Goal: Information Seeking & Learning: Learn about a topic

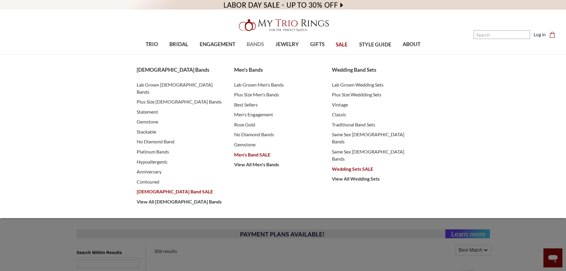
click at [254, 41] on span "BANDS" at bounding box center [255, 44] width 17 height 8
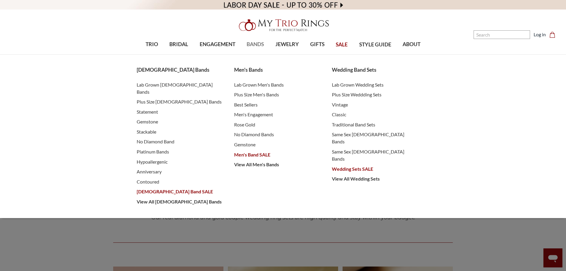
click at [254, 42] on span "BANDS" at bounding box center [255, 44] width 17 height 8
click at [255, 46] on span "BANDS" at bounding box center [255, 44] width 17 height 8
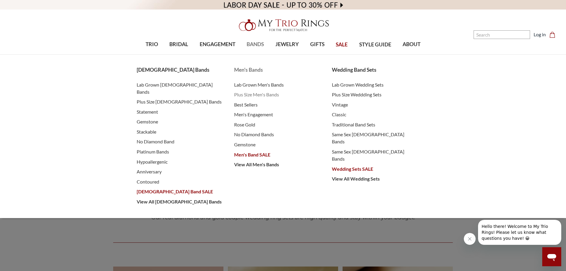
click at [254, 92] on span "Plus Size Men's Bands" at bounding box center [277, 94] width 86 height 7
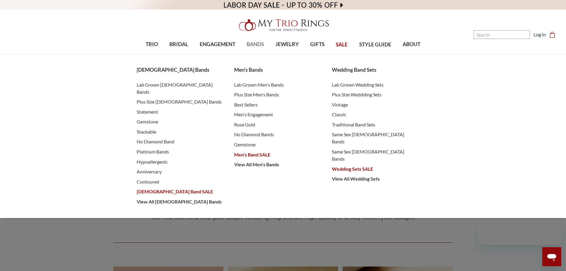
click at [255, 45] on span "BANDS" at bounding box center [255, 44] width 17 height 8
click at [254, 48] on link "BANDS" at bounding box center [255, 44] width 29 height 19
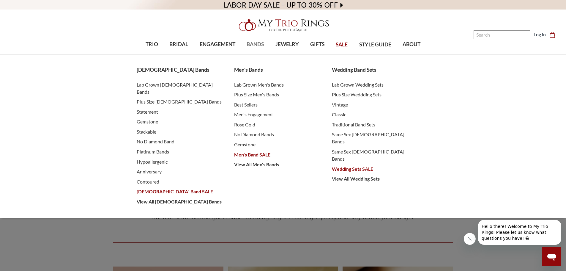
click at [250, 43] on span "BANDS" at bounding box center [255, 44] width 17 height 8
click at [252, 69] on span "Men's Bands" at bounding box center [277, 70] width 86 height 8
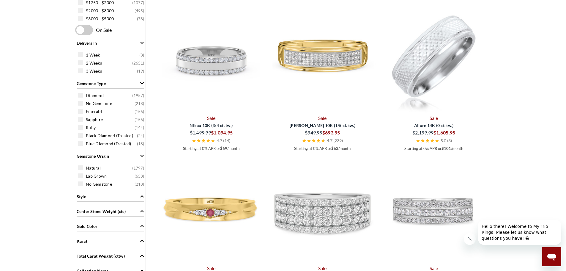
scroll to position [357, 0]
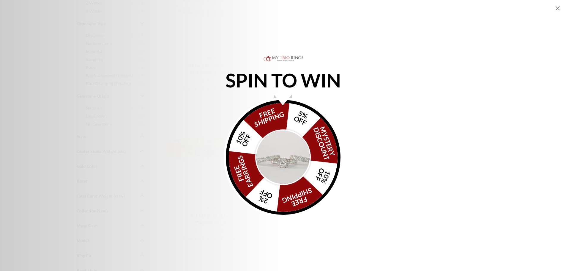
click at [289, 151] on img "Alia popup" at bounding box center [283, 157] width 56 height 56
click at [288, 151] on img "Alia popup" at bounding box center [283, 157] width 56 height 56
click at [277, 115] on div "FREE SHIPPING 5% OFF Mystery Discount 10% OFF FREE SHIPPING 2% OFF FREE EARRING…" at bounding box center [283, 157] width 115 height 115
click at [288, 153] on img "Alia popup" at bounding box center [283, 157] width 56 height 56
click at [282, 141] on img "Alia popup" at bounding box center [283, 157] width 56 height 56
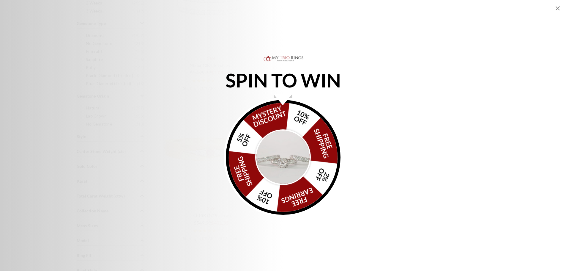
click at [284, 77] on p "SPIN TO WIN" at bounding box center [283, 80] width 143 height 7
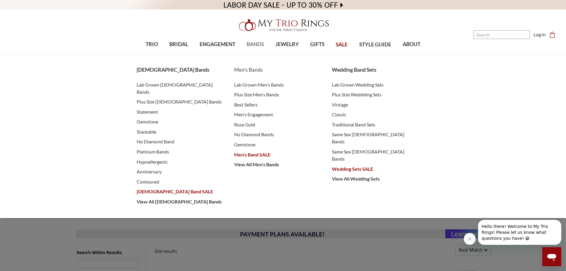
click at [250, 69] on span "Men's Bands" at bounding box center [277, 70] width 86 height 8
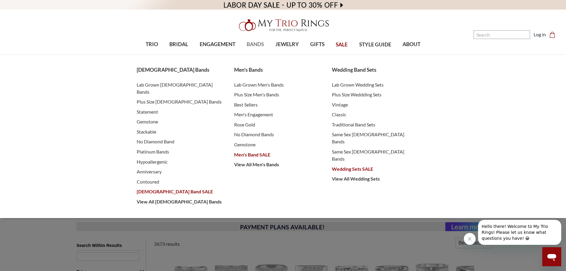
click at [258, 45] on span "BANDS" at bounding box center [255, 44] width 17 height 8
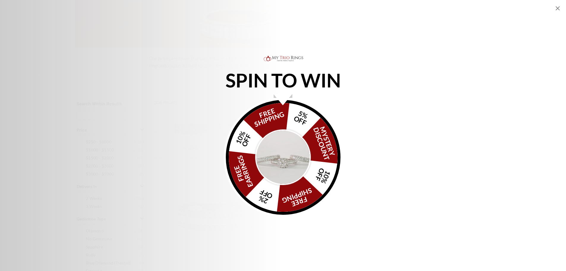
click at [555, 8] on icon "Close popup" at bounding box center [558, 8] width 7 height 7
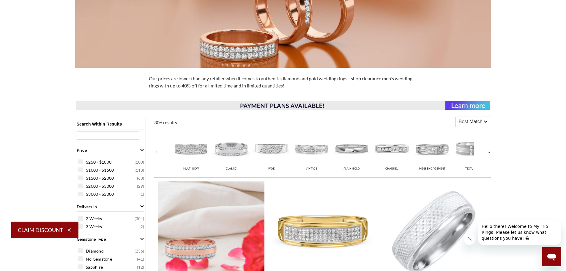
scroll to position [119, 0]
